Goal: Navigation & Orientation: Find specific page/section

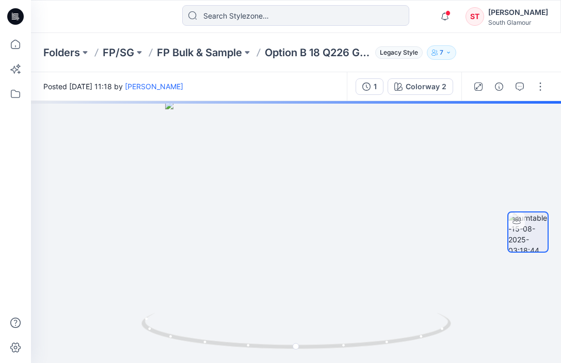
click at [473, 18] on div "ST" at bounding box center [474, 16] width 19 height 19
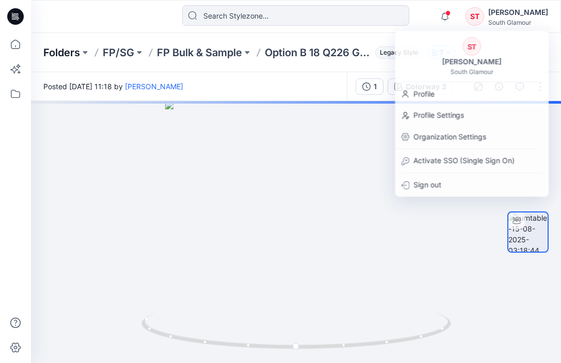
click at [69, 53] on p "Folders" at bounding box center [61, 52] width 37 height 14
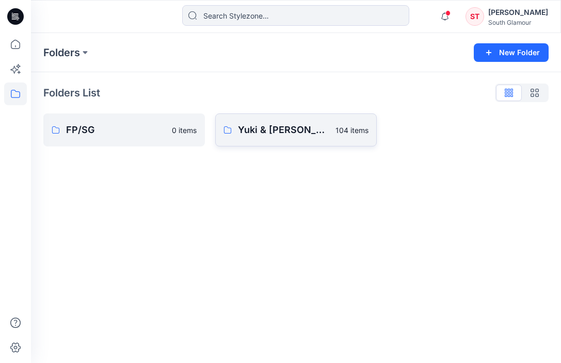
click at [259, 130] on p "Yuki & [PERSON_NAME]" at bounding box center [283, 130] width 91 height 14
click at [259, 130] on div "Folders New Folder Folders List FP/SG 0 items [PERSON_NAME] & [PERSON_NAME] 104…" at bounding box center [296, 198] width 530 height 330
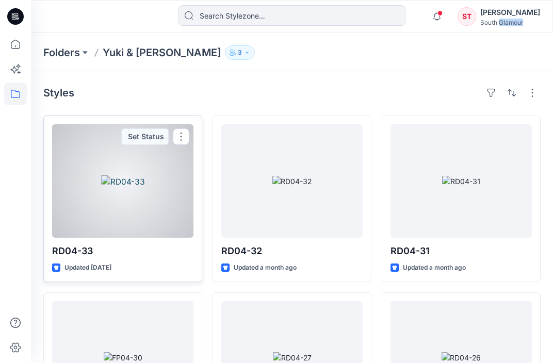
click at [139, 158] on div at bounding box center [122, 181] width 141 height 114
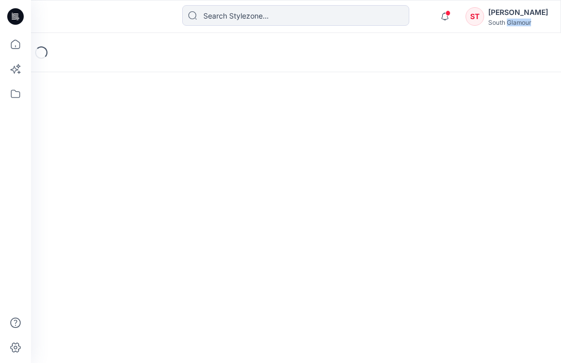
click at [139, 158] on div "Loading..." at bounding box center [296, 198] width 530 height 330
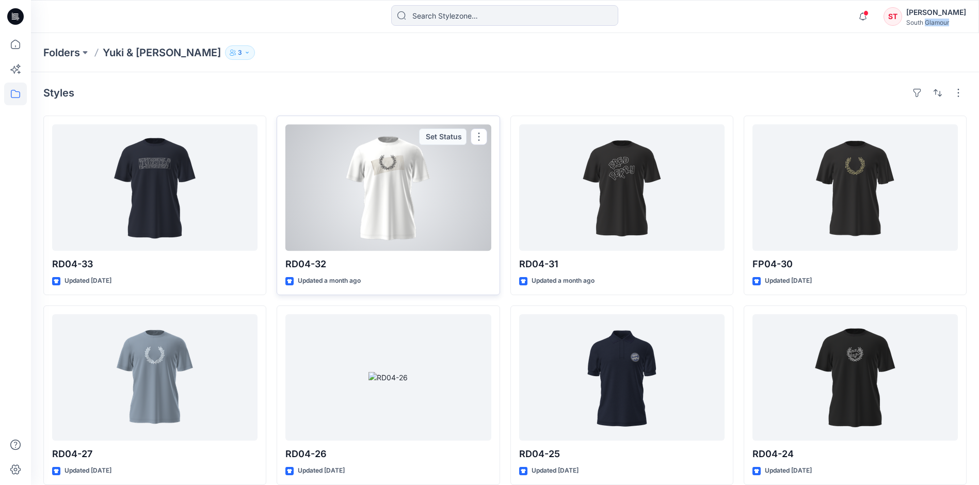
click at [378, 177] on div at bounding box center [387, 187] width 205 height 126
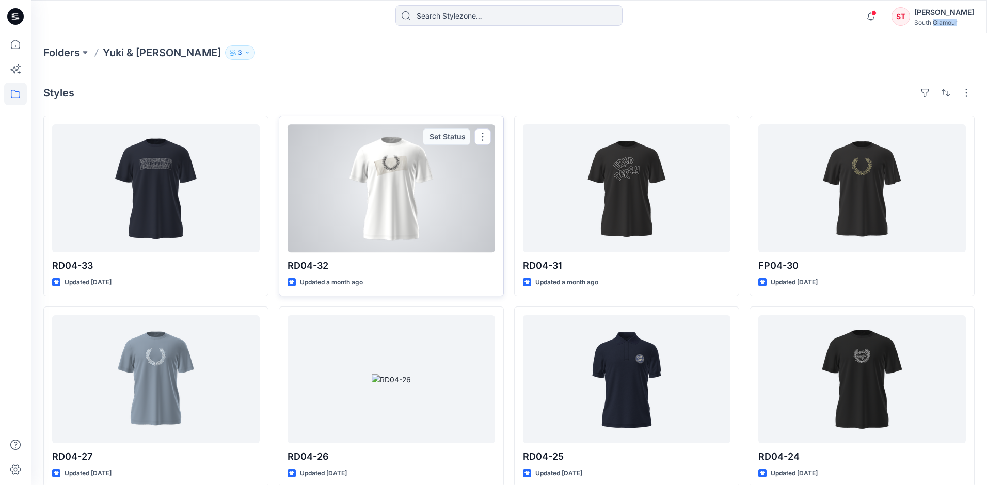
click at [378, 177] on div "Folders [PERSON_NAME] & Elyn 3 Styles RD04-33 Updated [DATE] RD04-27 Updated [D…" at bounding box center [509, 380] width 956 height 695
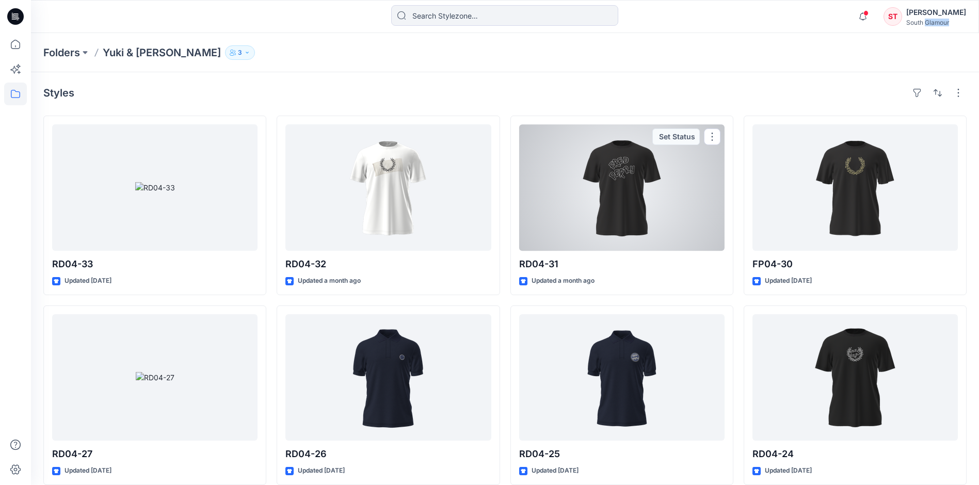
click at [560, 179] on div at bounding box center [621, 187] width 205 height 126
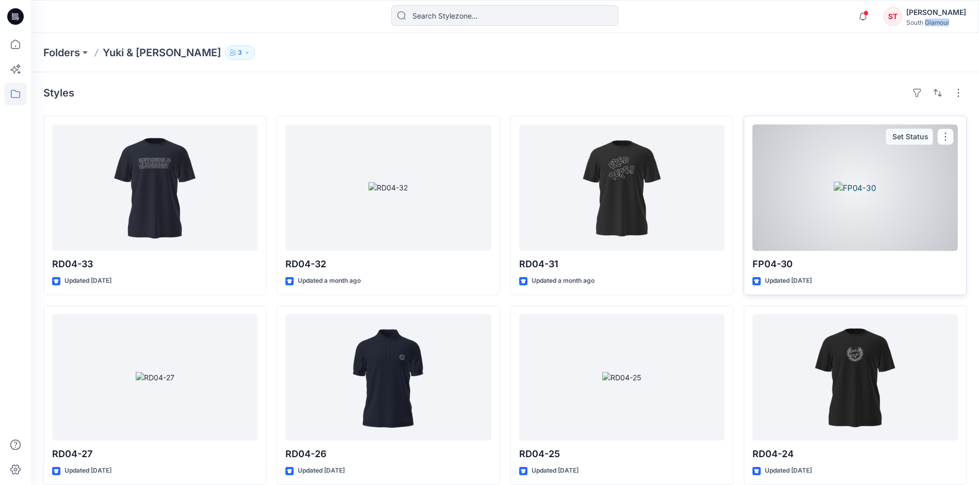
click at [560, 187] on div at bounding box center [854, 187] width 205 height 126
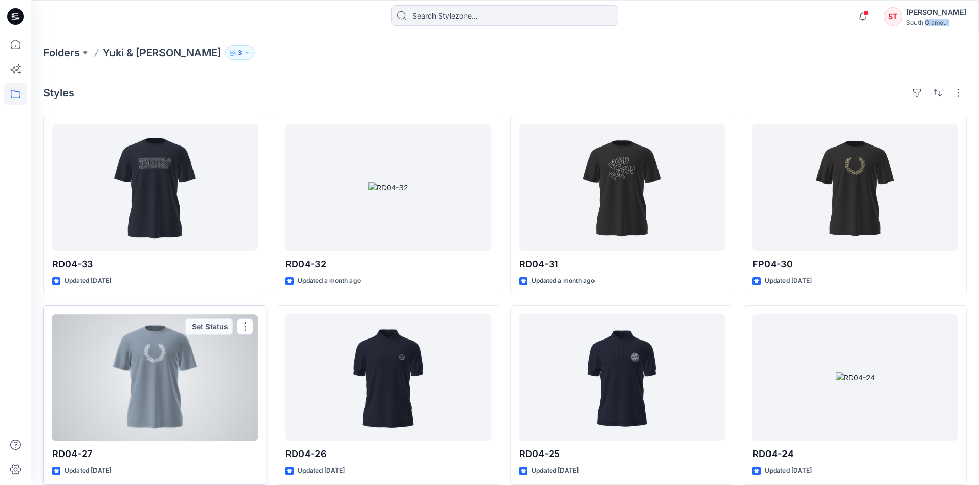
click at [177, 344] on div at bounding box center [154, 377] width 205 height 126
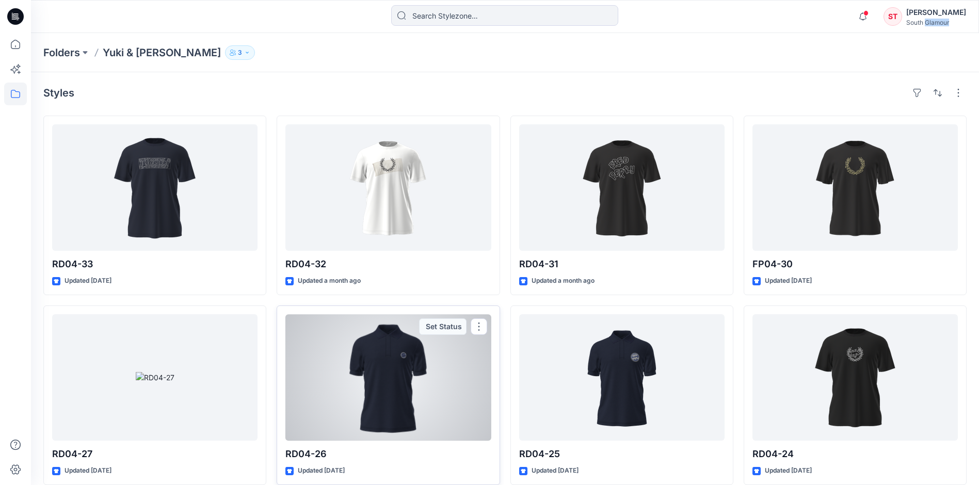
click at [388, 334] on div at bounding box center [387, 377] width 205 height 126
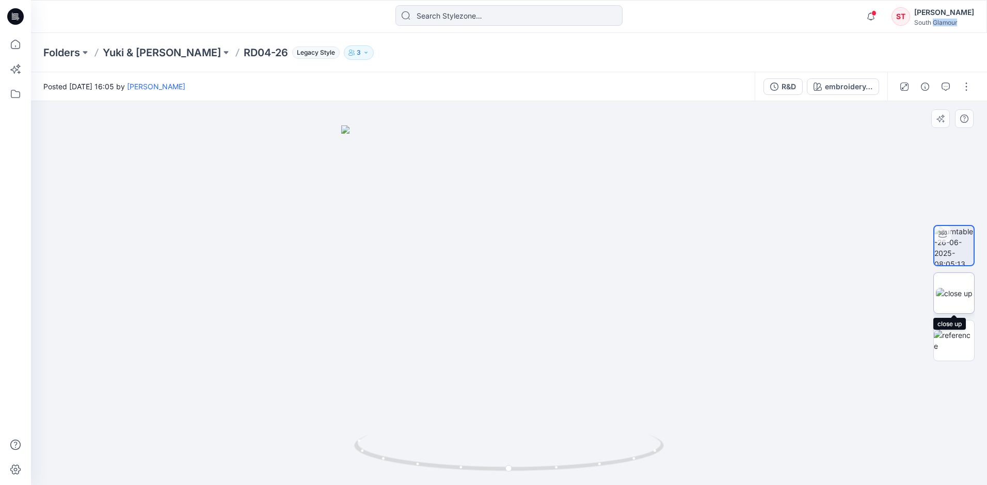
click at [560, 291] on img at bounding box center [954, 293] width 37 height 11
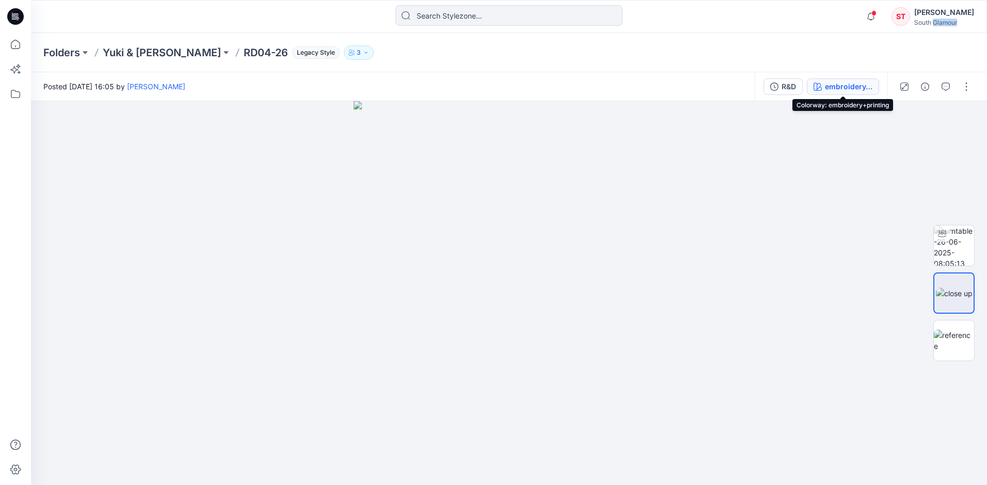
click at [560, 86] on div "embroidery+printing" at bounding box center [848, 86] width 47 height 11
